Goal: Task Accomplishment & Management: Use online tool/utility

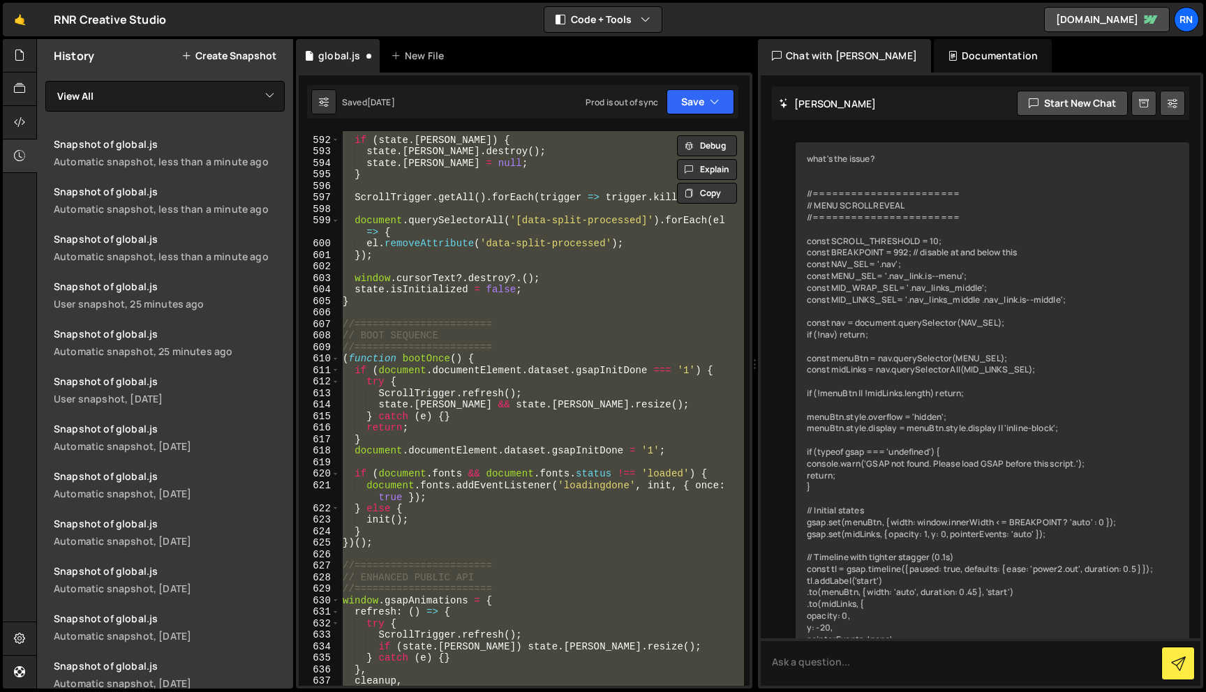
scroll to position [6769, 0]
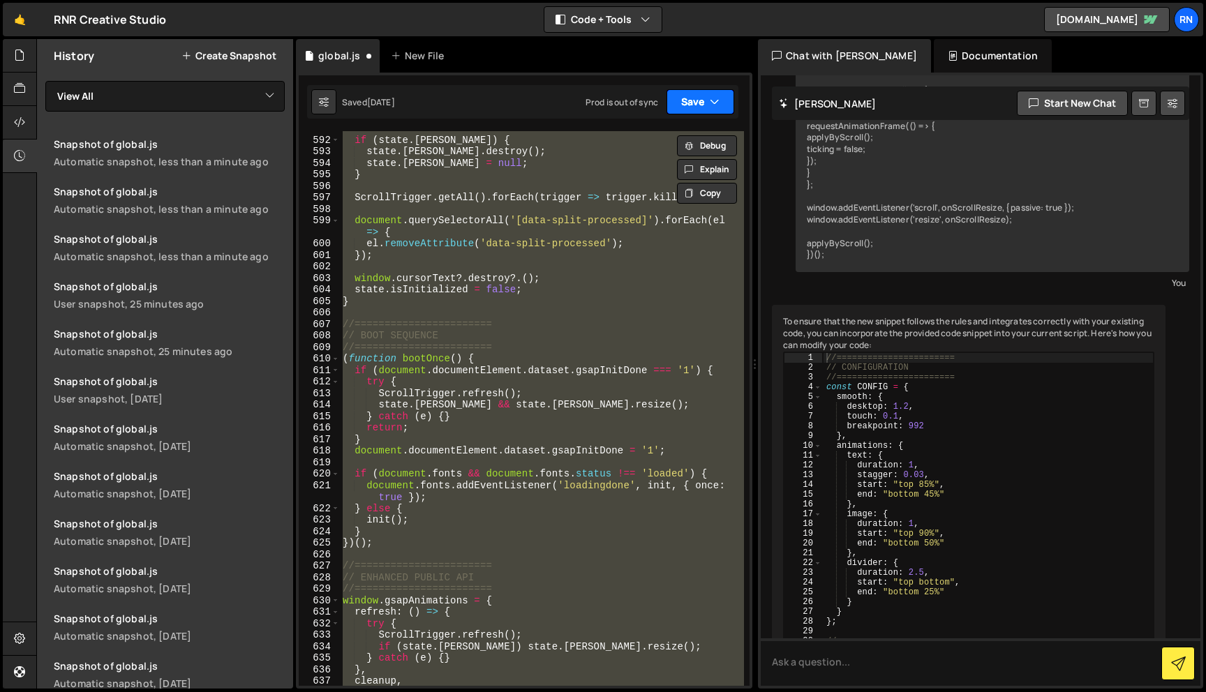
click at [674, 103] on button "Save" at bounding box center [701, 101] width 68 height 25
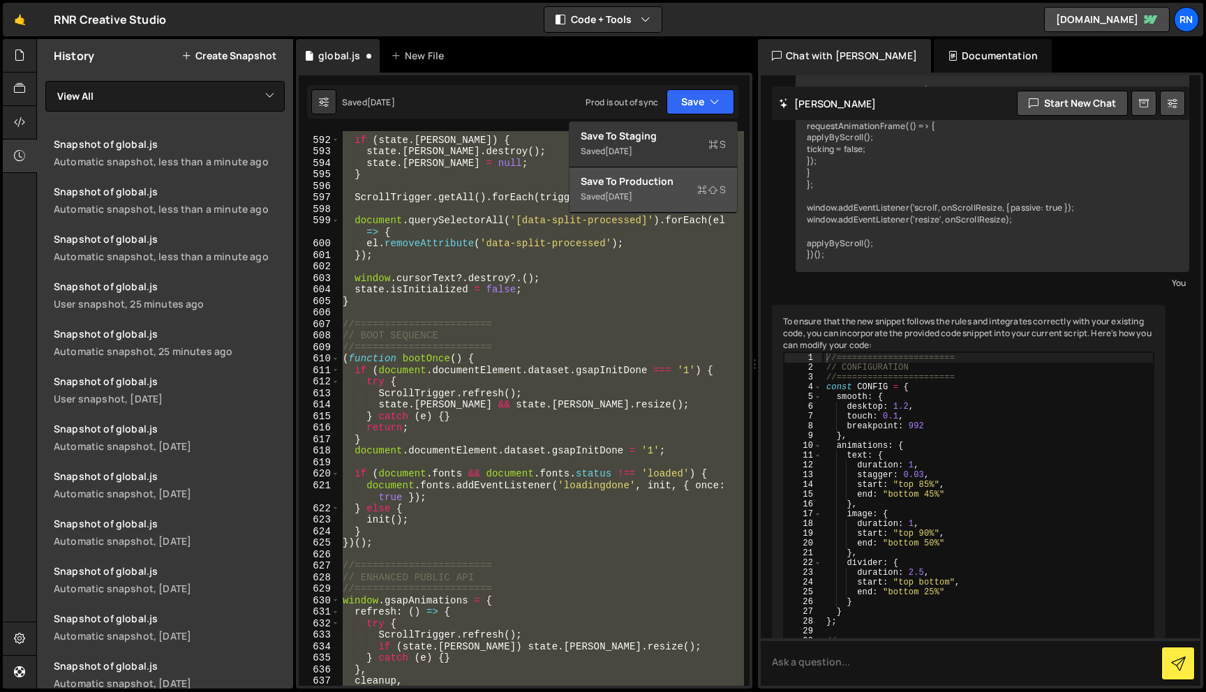
click at [630, 186] on div "Save to Production S" at bounding box center [653, 182] width 145 height 14
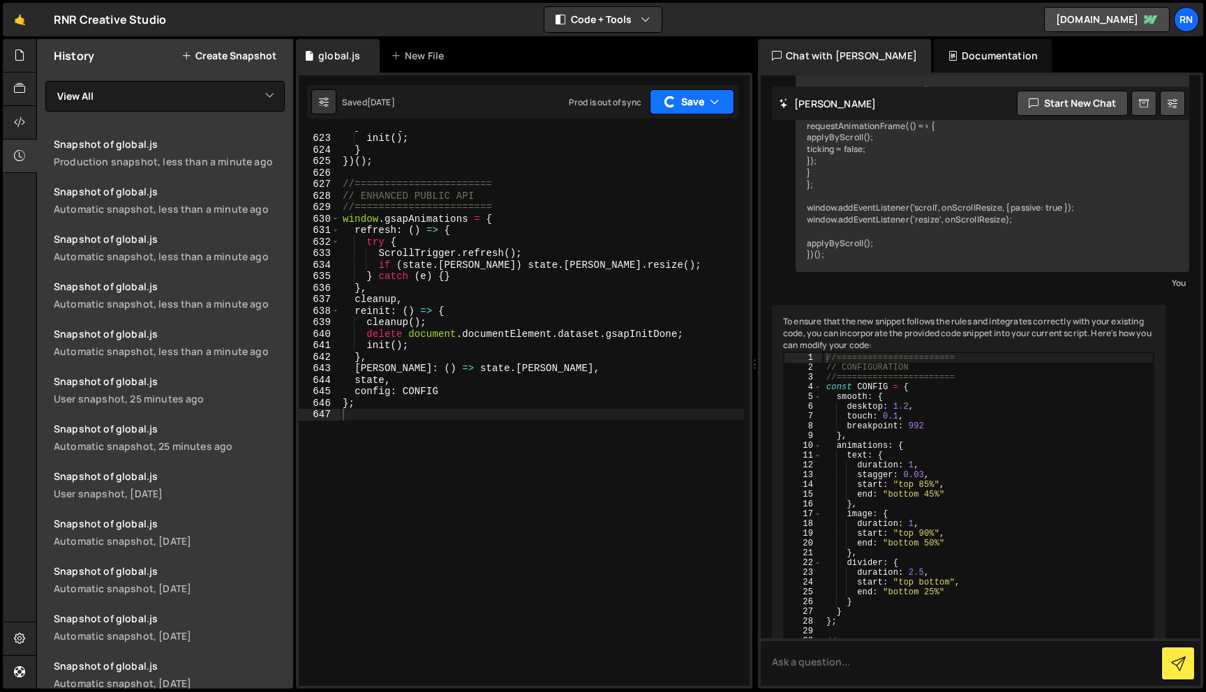
click at [676, 105] on button "Save" at bounding box center [692, 101] width 84 height 25
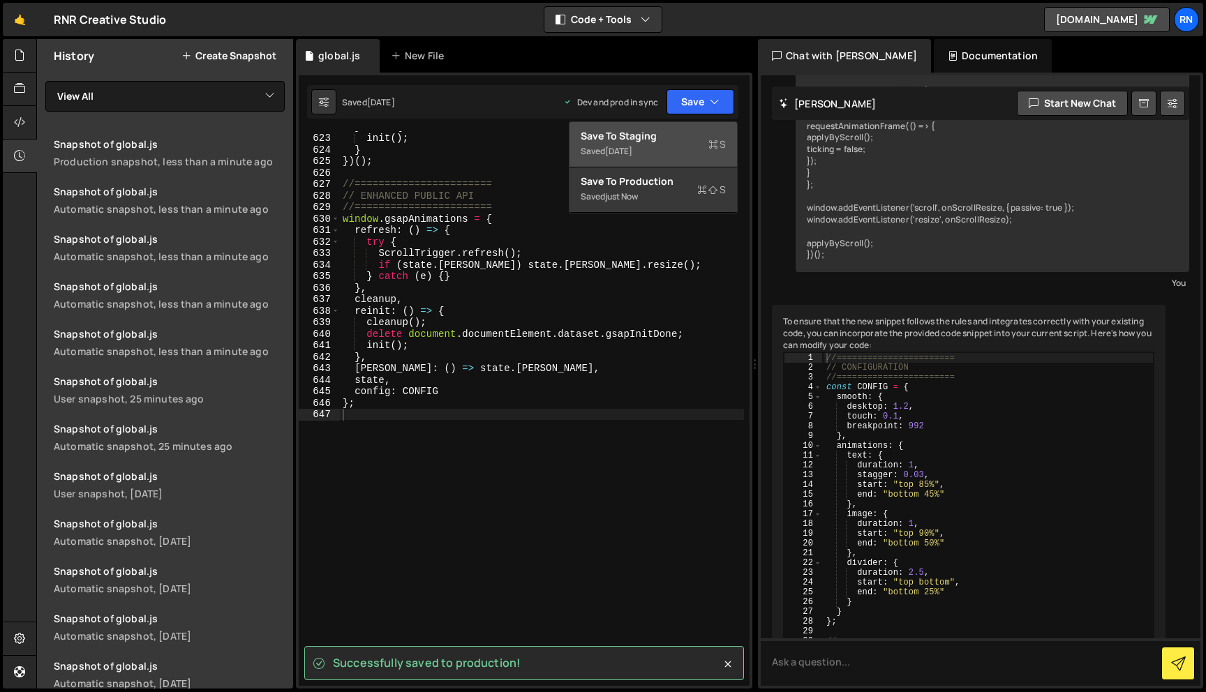
click at [647, 142] on div "Save to Staging S" at bounding box center [653, 136] width 145 height 14
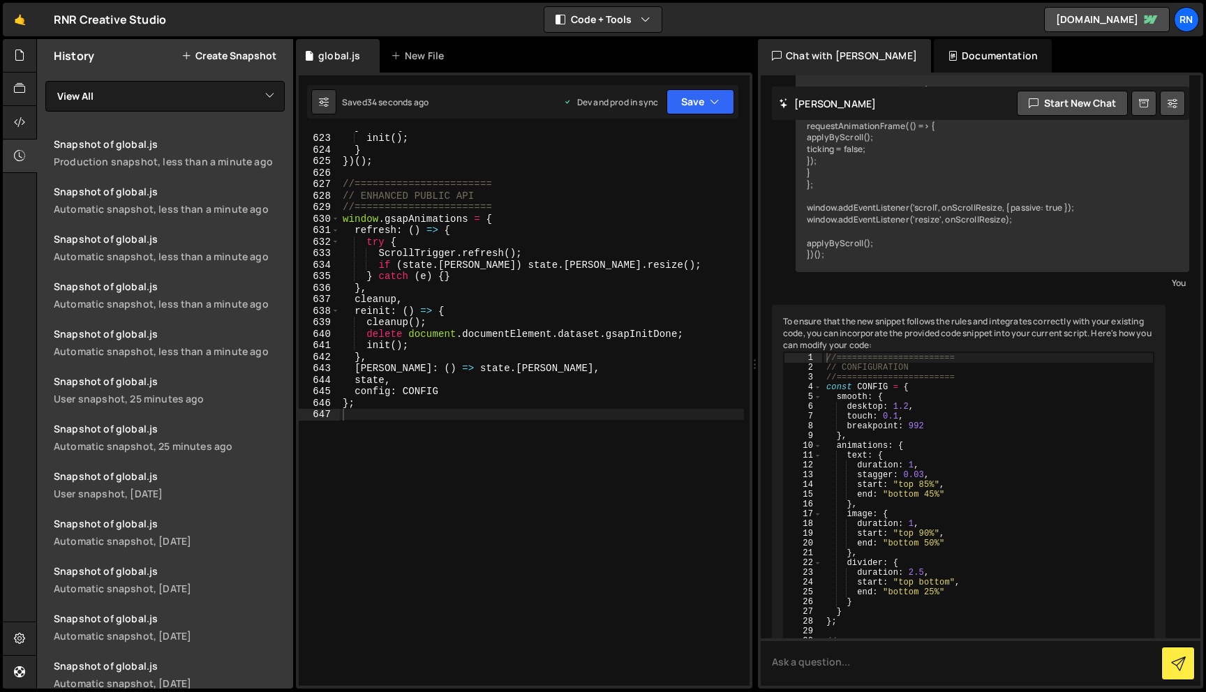
type textarea "} catch (e) {}"
click at [347, 276] on div "} else { init ( ) ; } }) ( ) ; //======================= // ENHANCED PUBLIC API…" at bounding box center [542, 410] width 404 height 578
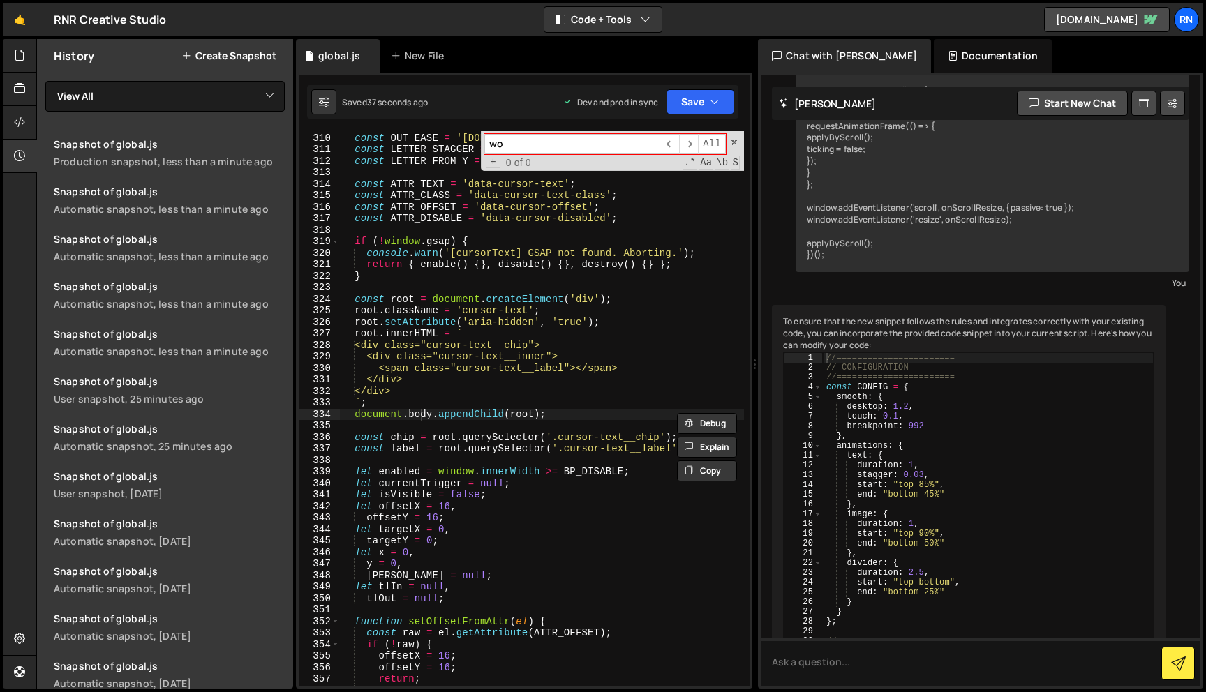
scroll to position [817, 0]
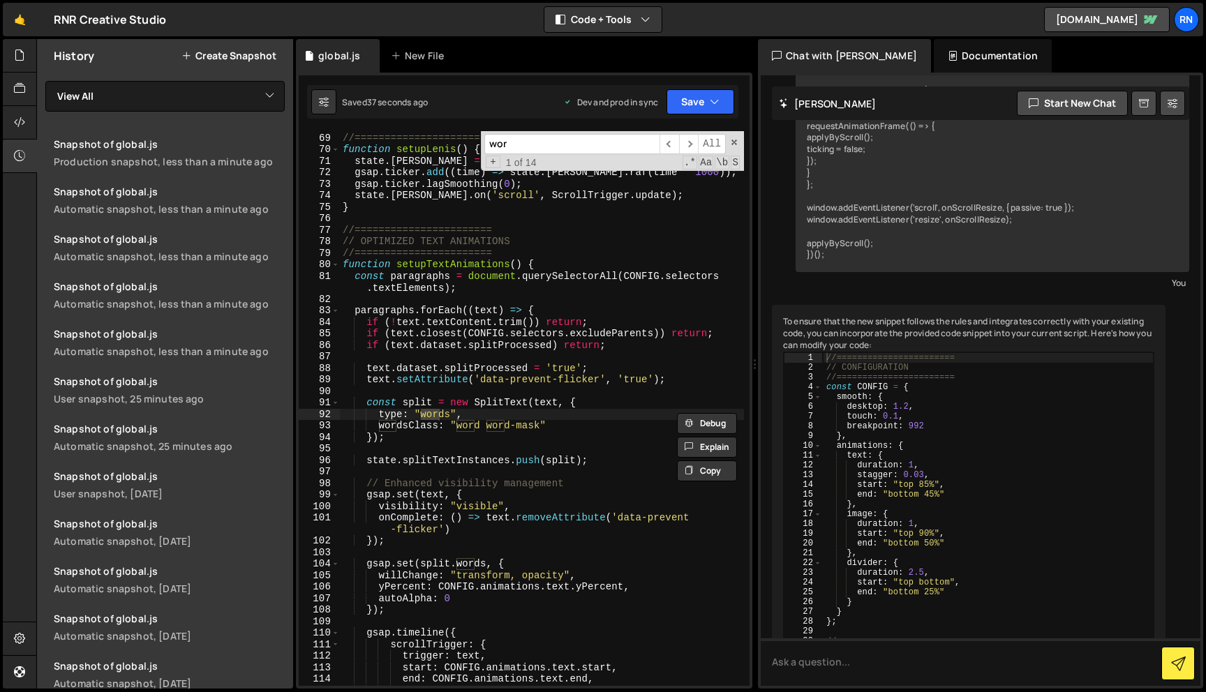
type input "word"
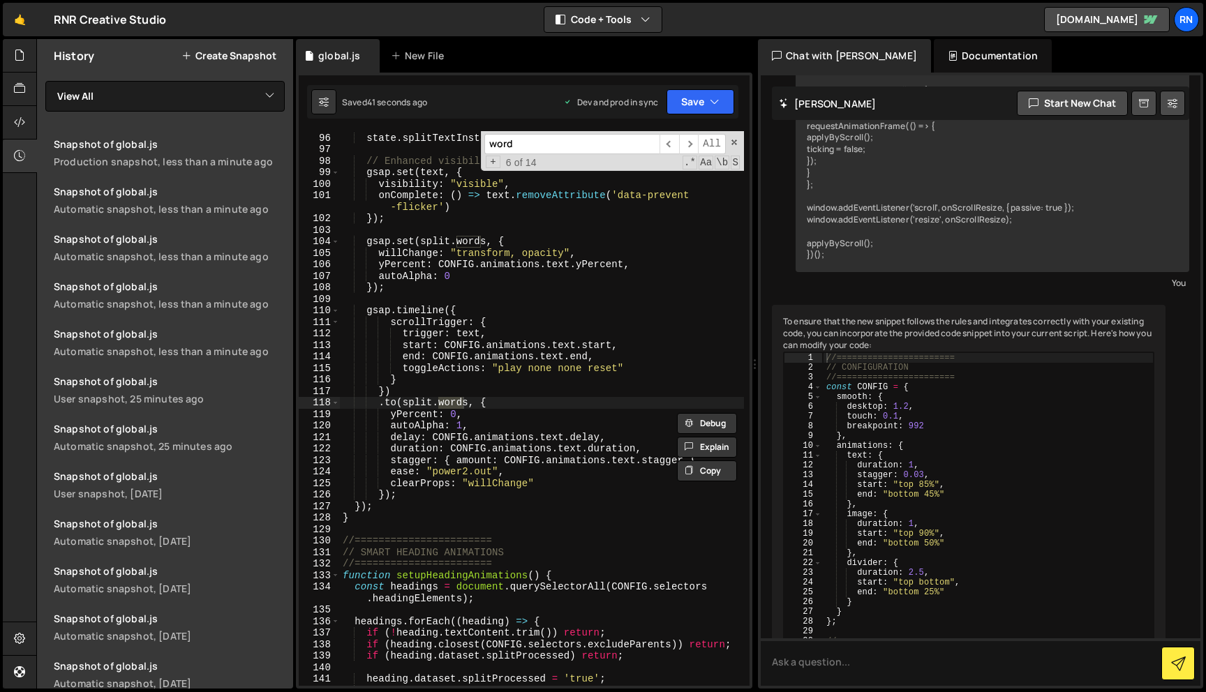
type textarea ".to(split.words, {"
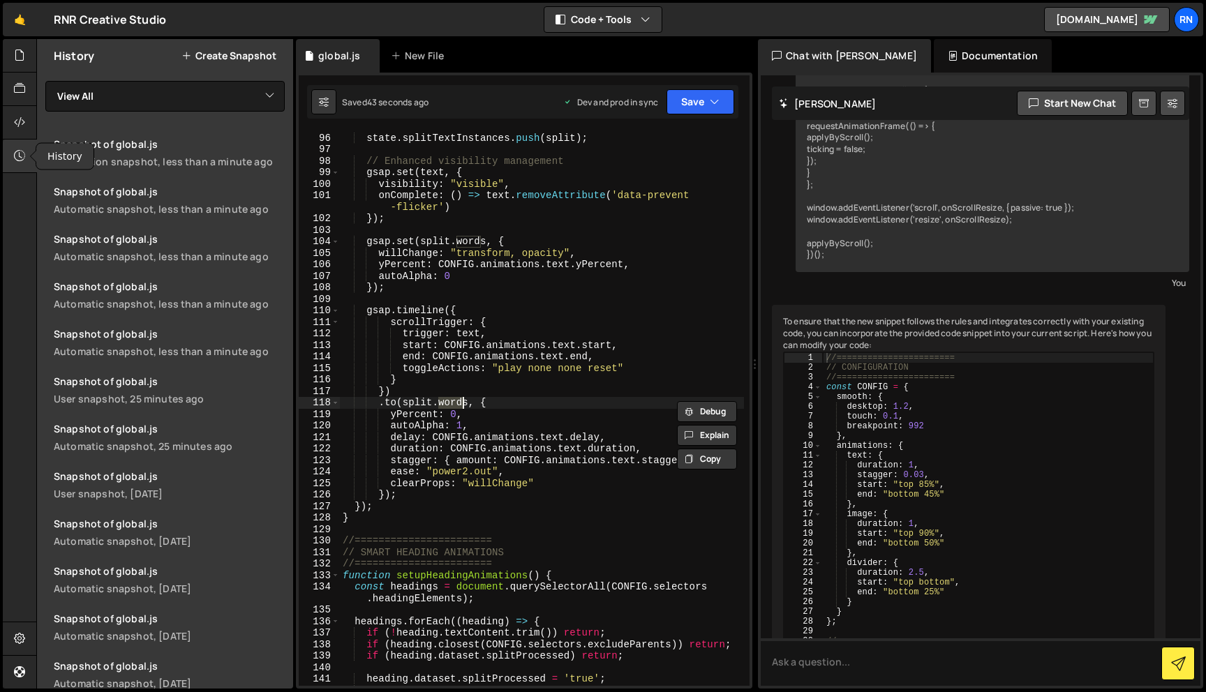
click at [15, 142] on div at bounding box center [20, 157] width 34 height 34
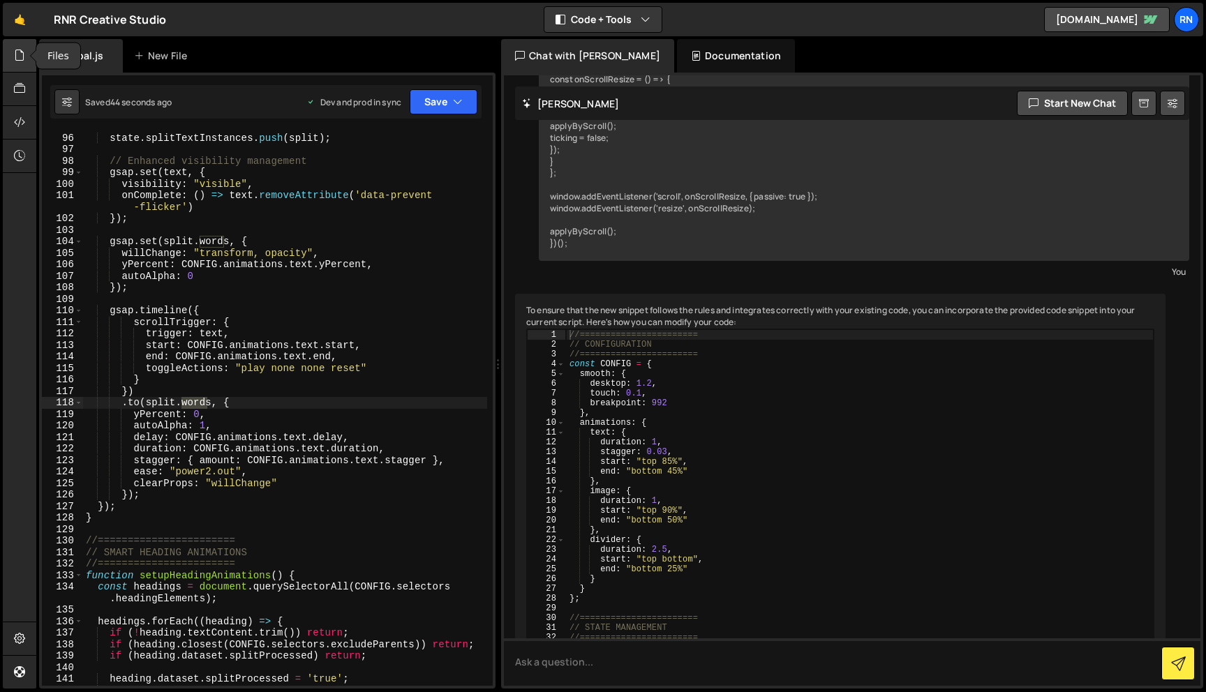
click at [22, 66] on div at bounding box center [20, 56] width 34 height 34
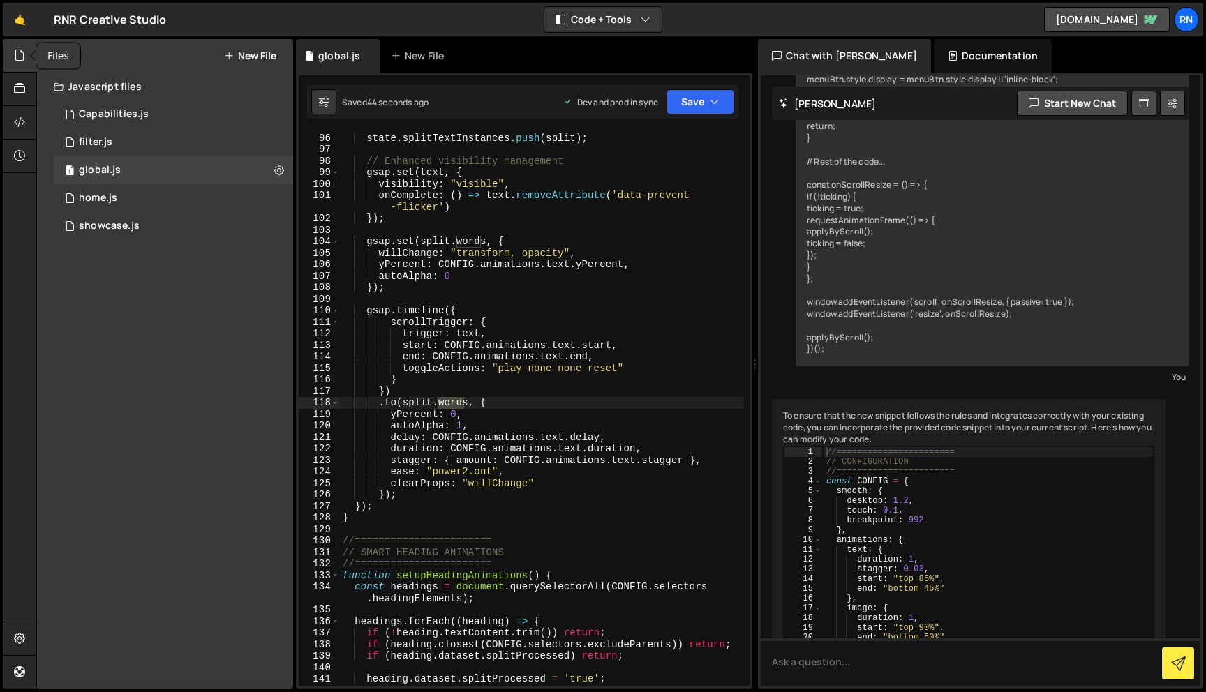
scroll to position [6769, 0]
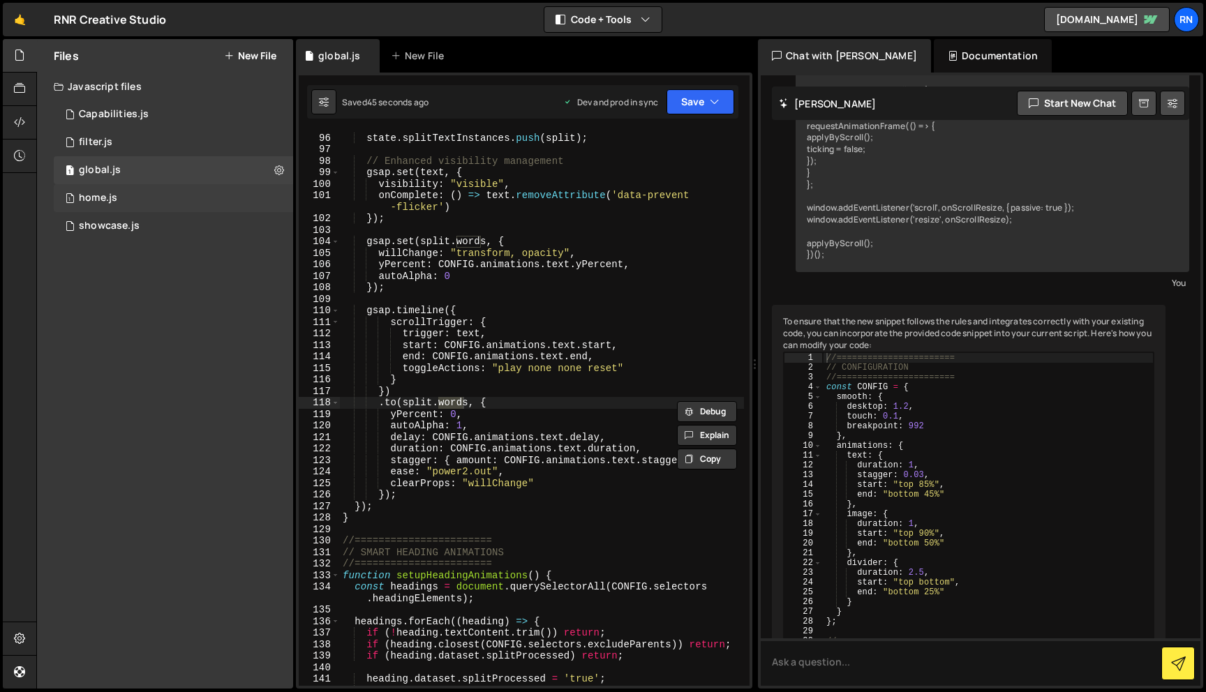
click at [94, 207] on div "1 home.js 0" at bounding box center [173, 198] width 239 height 28
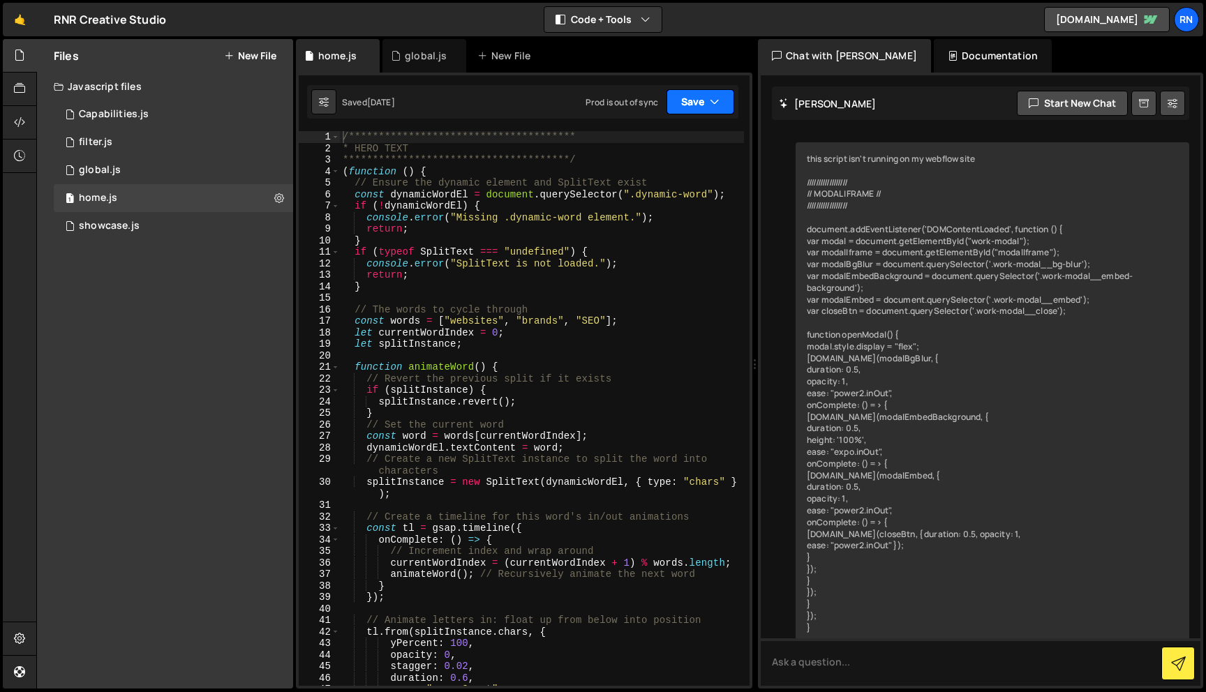
click at [722, 104] on button "Save" at bounding box center [701, 101] width 68 height 25
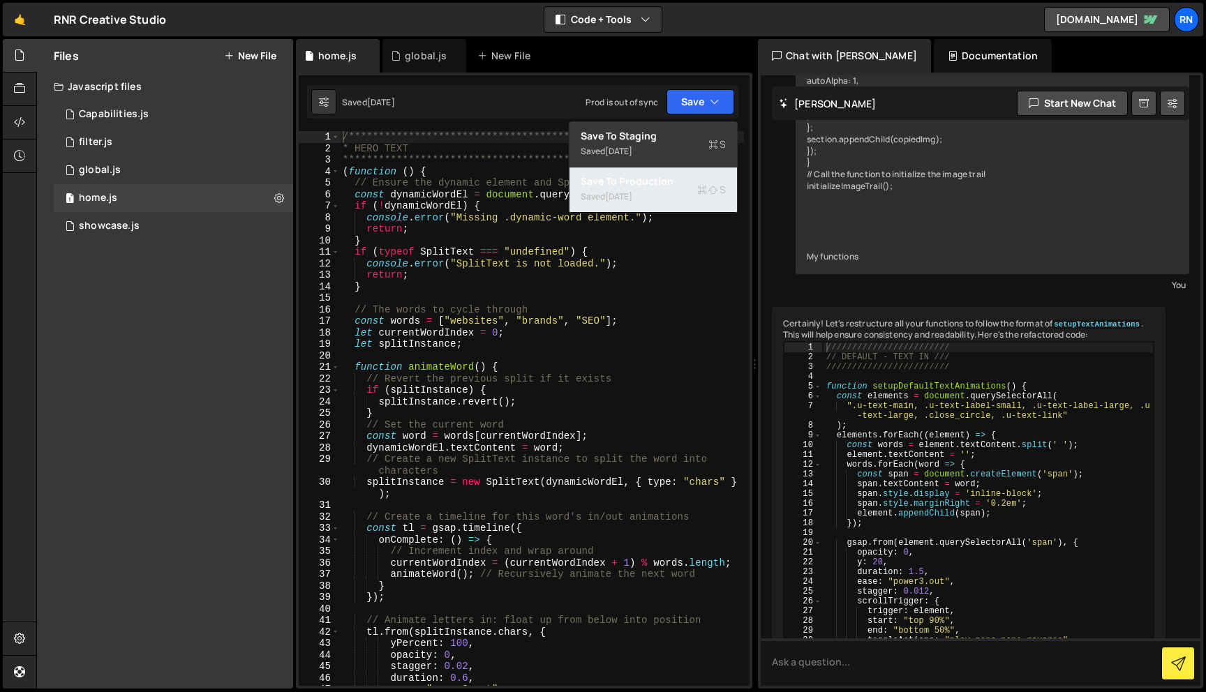
click at [632, 202] on div "[DATE]" at bounding box center [618, 197] width 27 height 12
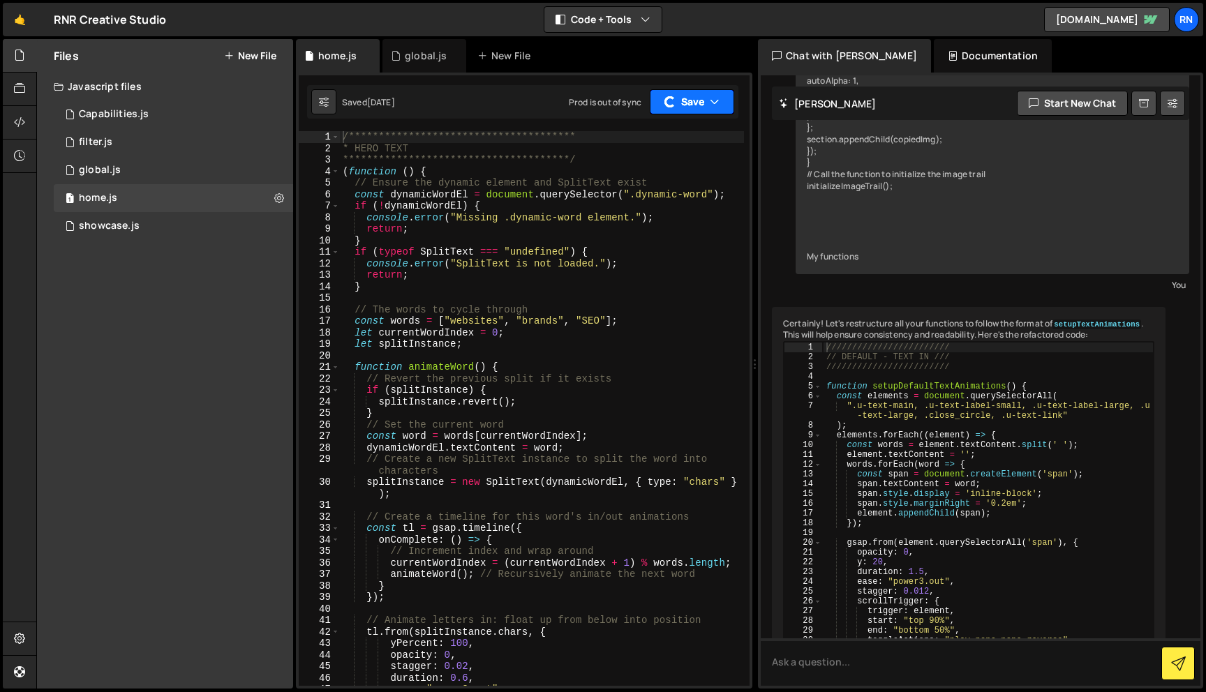
click at [693, 95] on button "Save" at bounding box center [692, 101] width 84 height 25
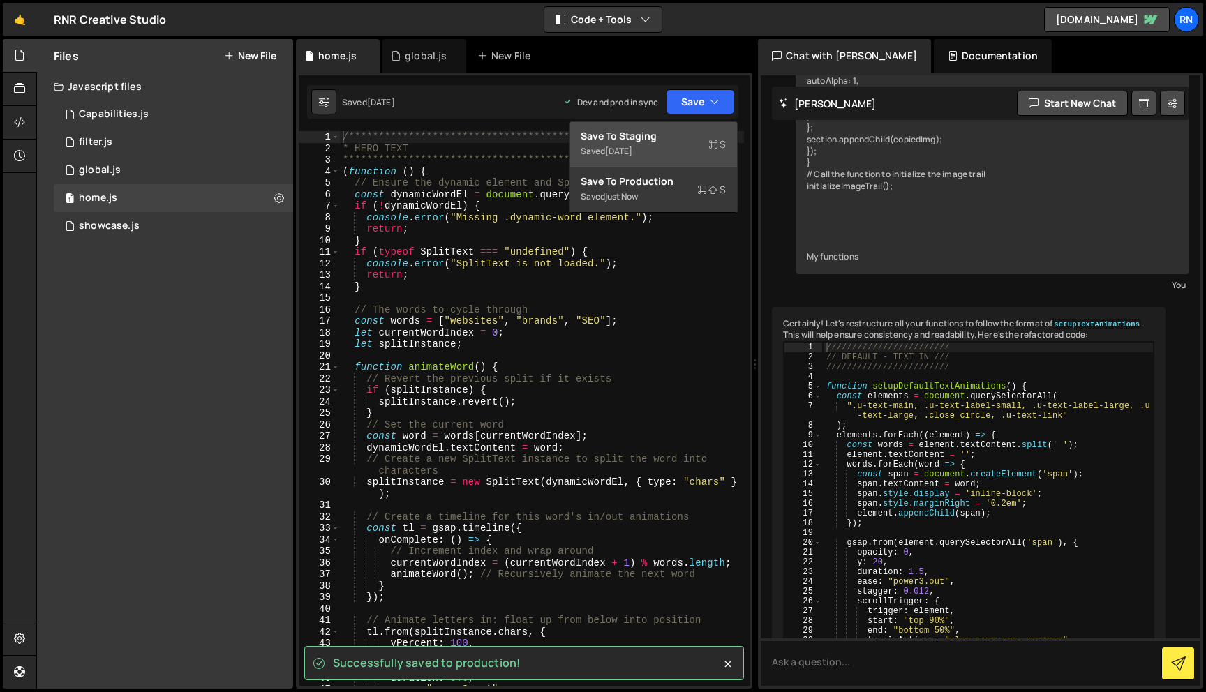
click at [627, 137] on div "Save to Staging S" at bounding box center [653, 136] width 145 height 14
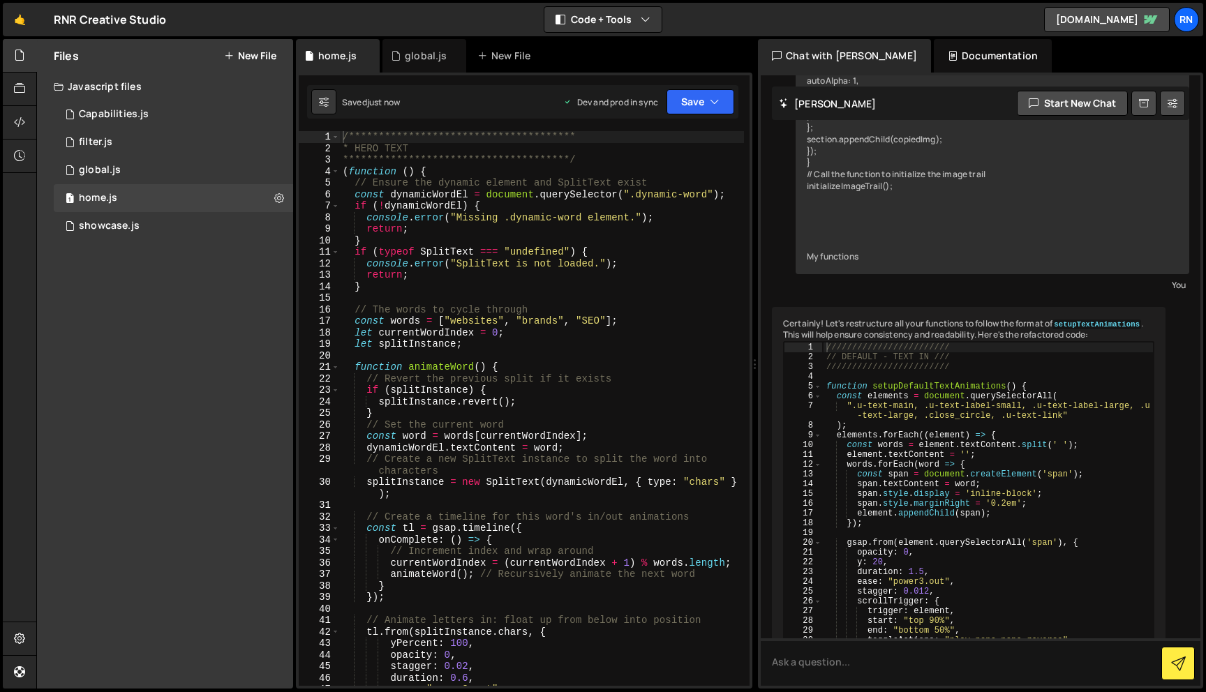
click at [527, 301] on div "**********" at bounding box center [542, 420] width 404 height 578
